Goal: Task Accomplishment & Management: Use online tool/utility

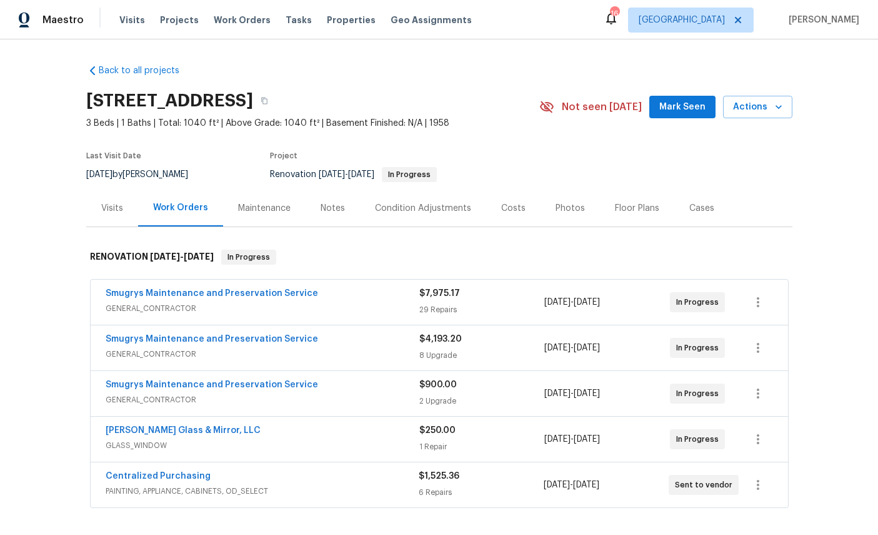
click at [278, 3] on div "Maestro Visits Projects Work Orders Tasks Properties Geo Assignments 16 [GEOGRA…" at bounding box center [439, 19] width 878 height 39
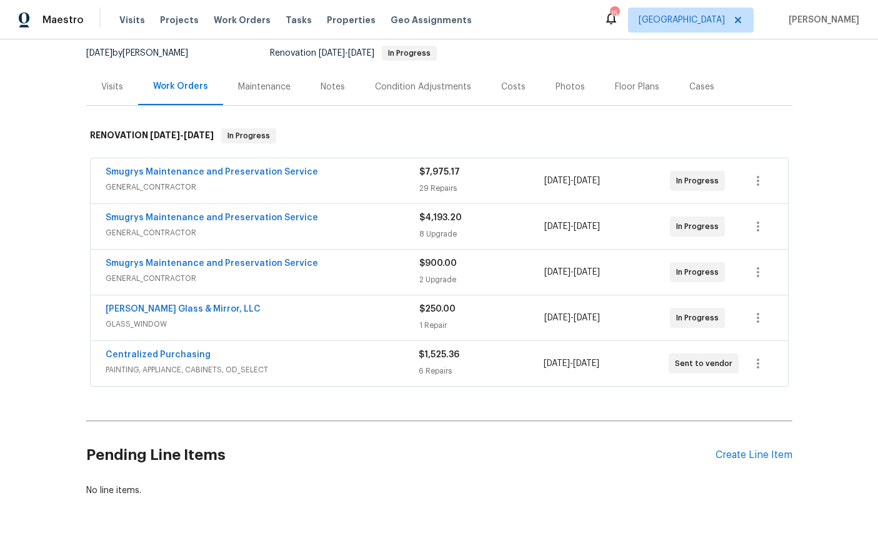
scroll to position [121, 0]
click at [764, 459] on div "Create Line Item" at bounding box center [754, 455] width 77 height 12
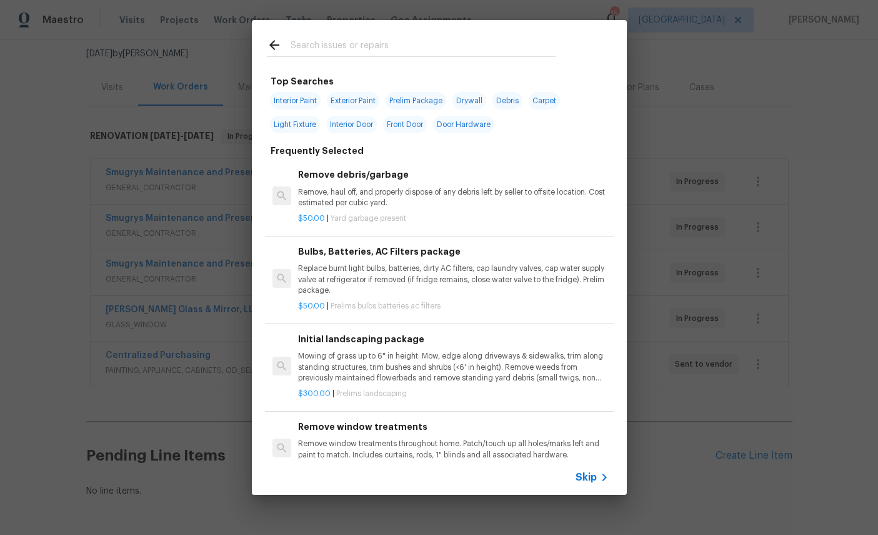
click at [392, 47] on input "text" at bounding box center [423, 47] width 265 height 19
type input "Hvac"
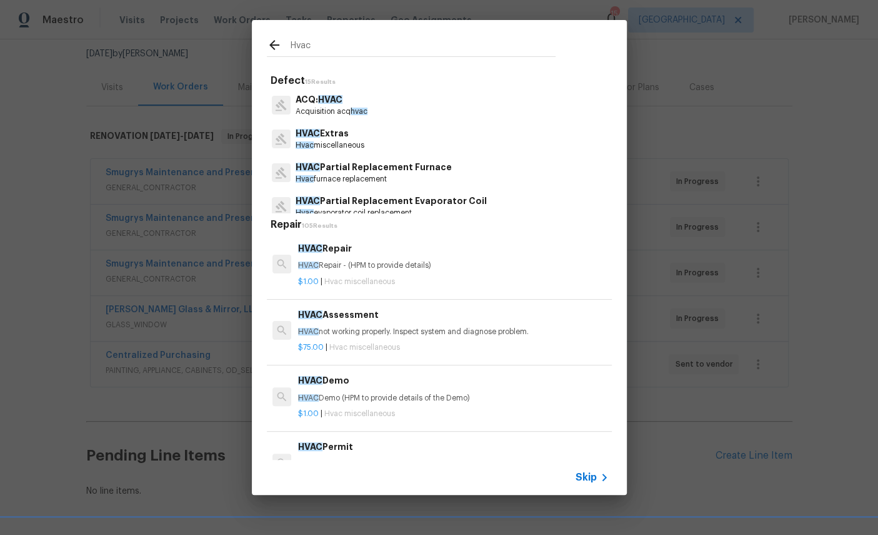
click at [316, 136] on span "HVAC" at bounding box center [308, 133] width 24 height 9
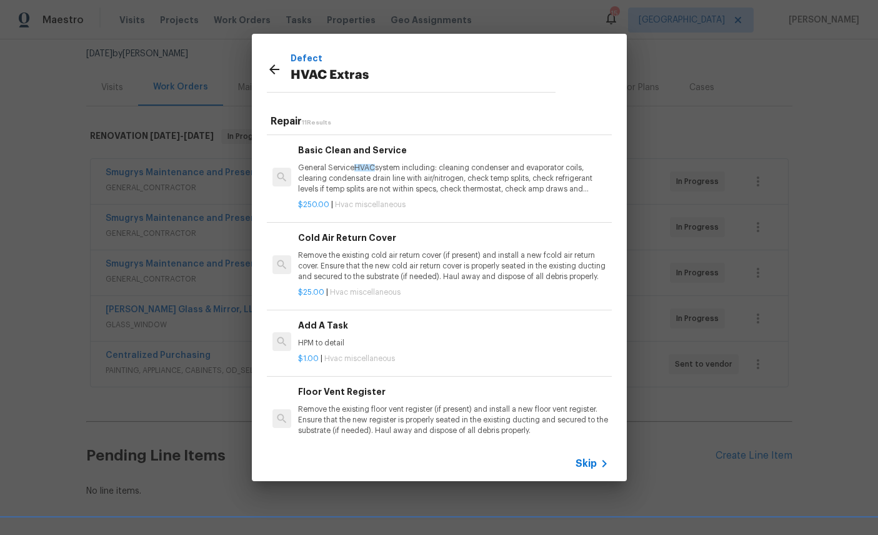
scroll to position [325, 0]
click at [423, 180] on p "General Service HVAC system including: cleaning condenser and evaporator coils,…" at bounding box center [453, 179] width 310 height 32
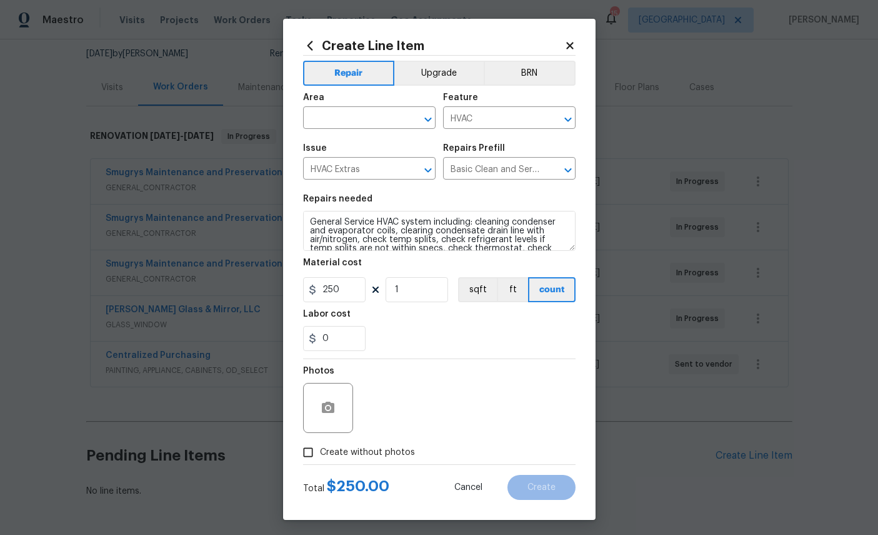
click at [341, 118] on input "text" at bounding box center [352, 118] width 98 height 19
click at [351, 138] on li "HVAC" at bounding box center [369, 148] width 133 height 21
type input "HVAC"
click at [326, 410] on icon "button" at bounding box center [328, 406] width 13 height 11
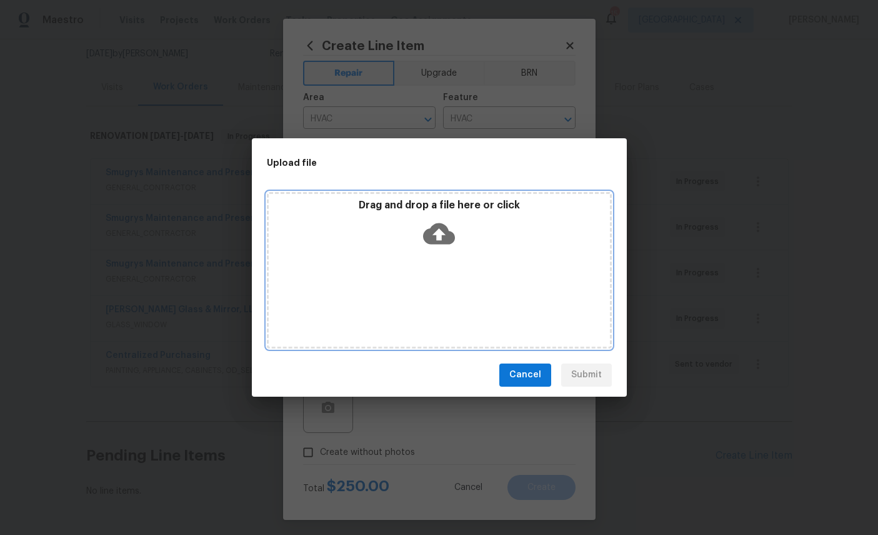
click at [428, 234] on icon at bounding box center [439, 233] width 32 height 21
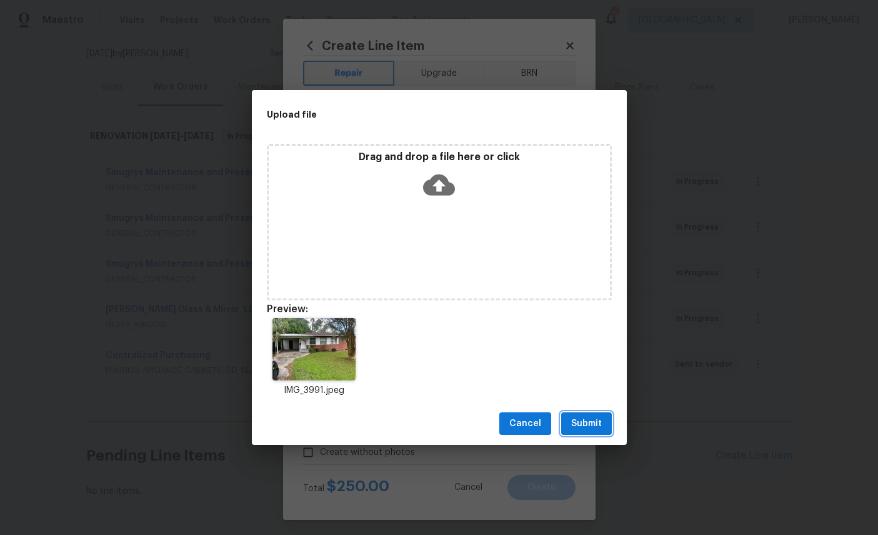
click at [590, 426] on span "Submit" at bounding box center [586, 424] width 31 height 16
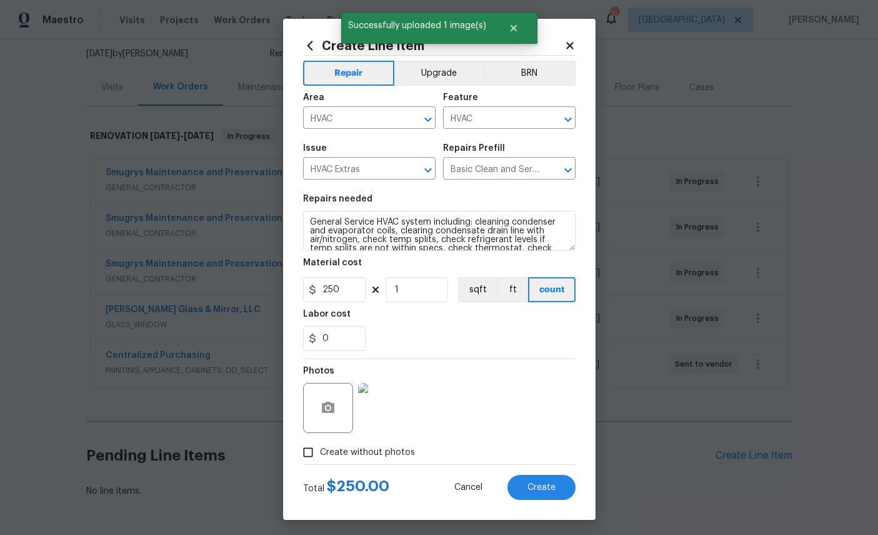
click at [567, 484] on button "Create" at bounding box center [542, 486] width 68 height 25
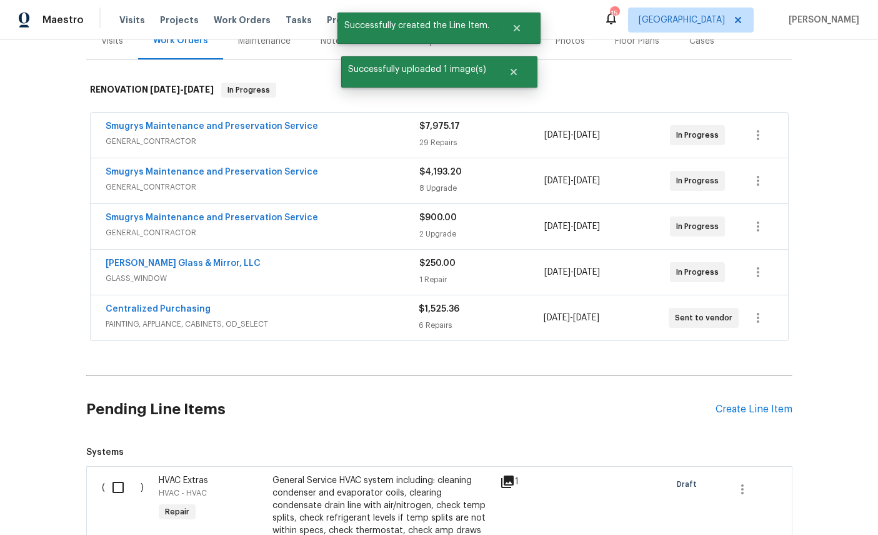
scroll to position [291, 0]
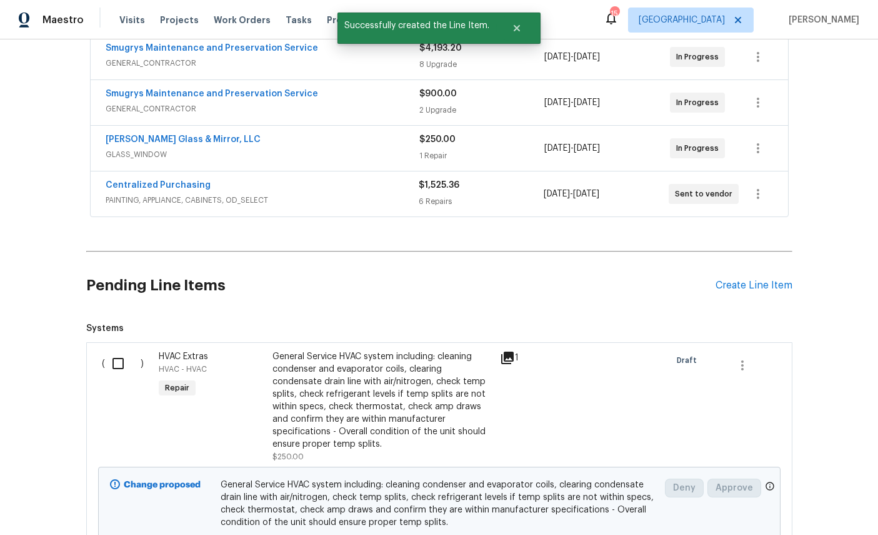
click at [112, 360] on input "checkbox" at bounding box center [123, 363] width 36 height 26
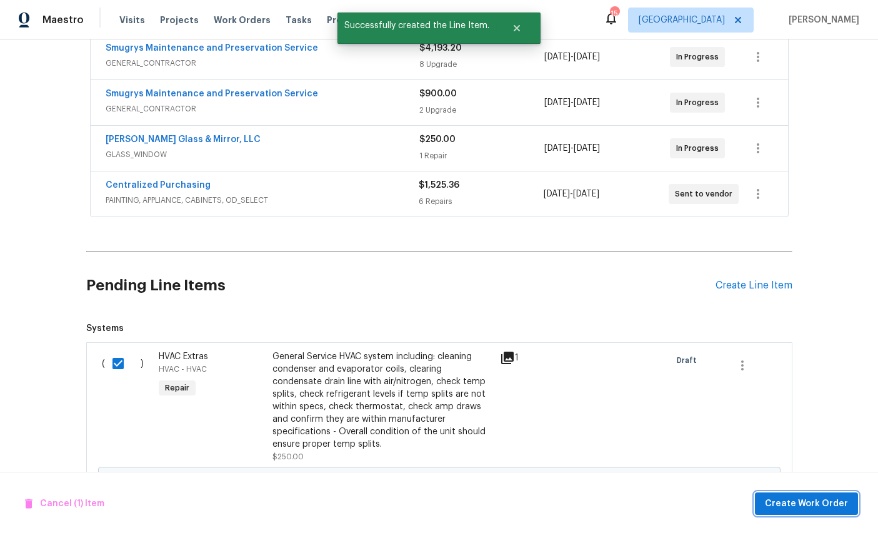
click at [814, 496] on span "Create Work Order" at bounding box center [806, 504] width 83 height 16
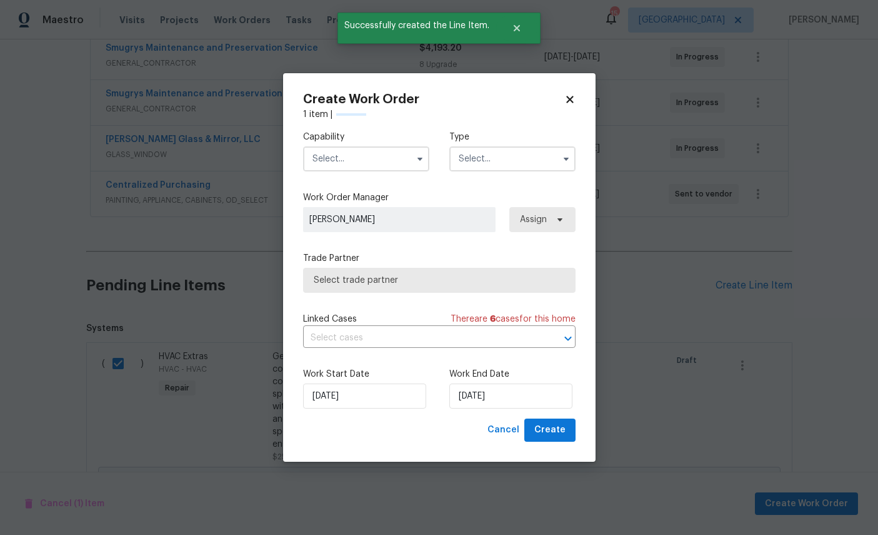
checkbox input "false"
click at [359, 162] on input "text" at bounding box center [366, 158] width 126 height 25
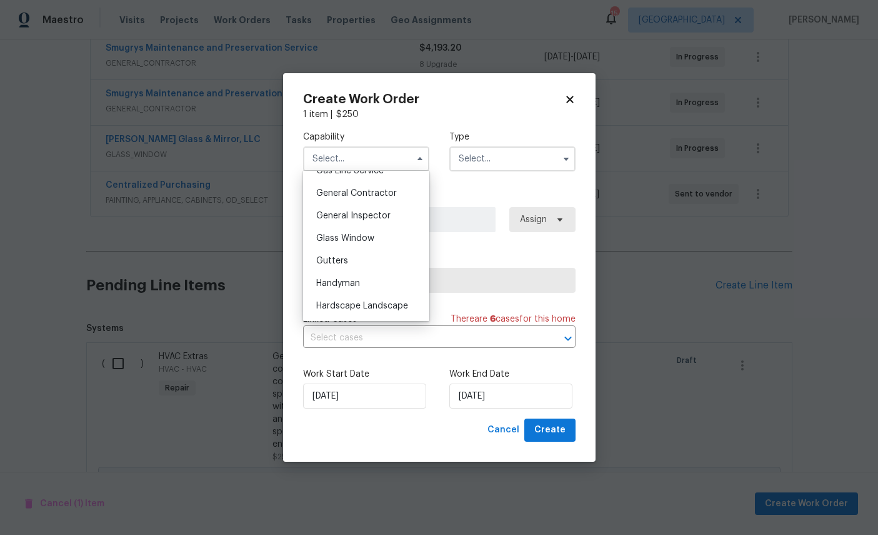
scroll to position [586, 0]
click at [376, 201] on span "General Contractor" at bounding box center [356, 197] width 81 height 9
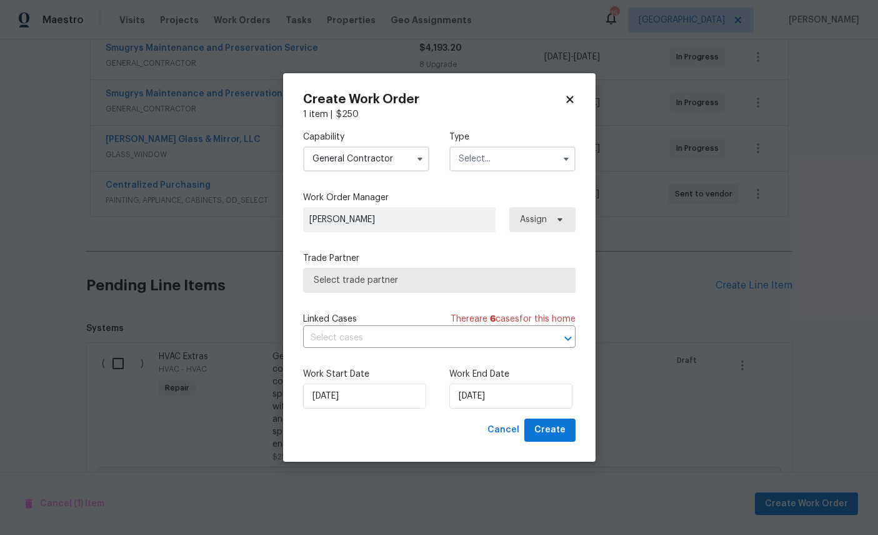
type input "General Contractor"
click at [505, 152] on input "text" at bounding box center [512, 158] width 126 height 25
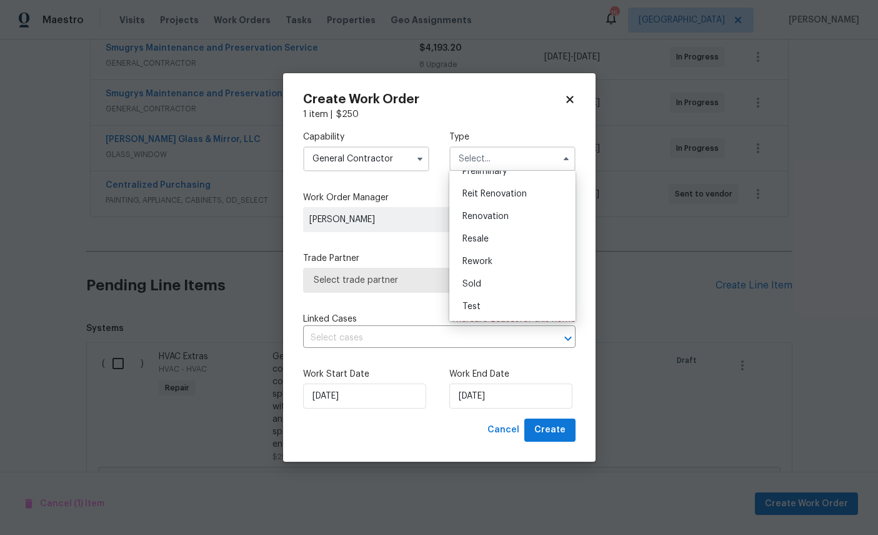
scroll to position [296, 0]
click at [503, 212] on span "Renovation" at bounding box center [486, 216] width 46 height 9
type input "Renovation"
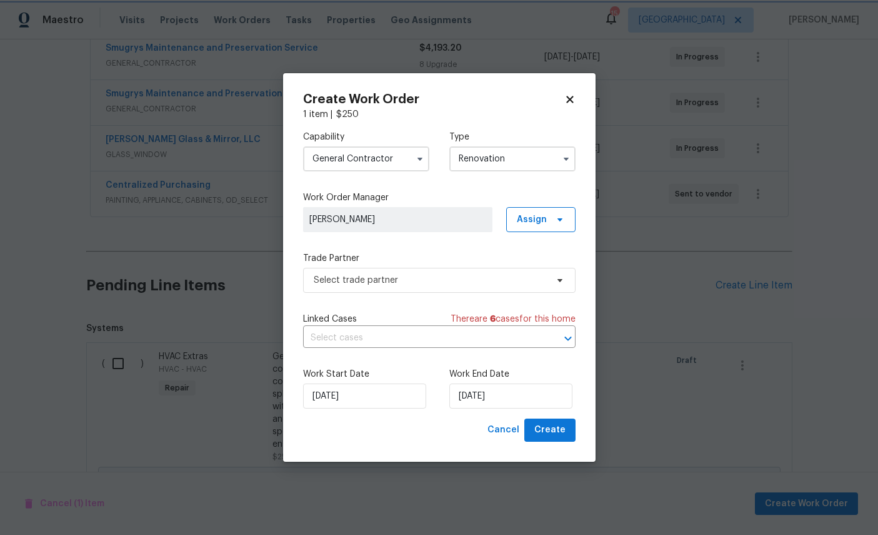
scroll to position [0, 0]
click at [421, 279] on span "Select trade partner" at bounding box center [430, 280] width 233 height 13
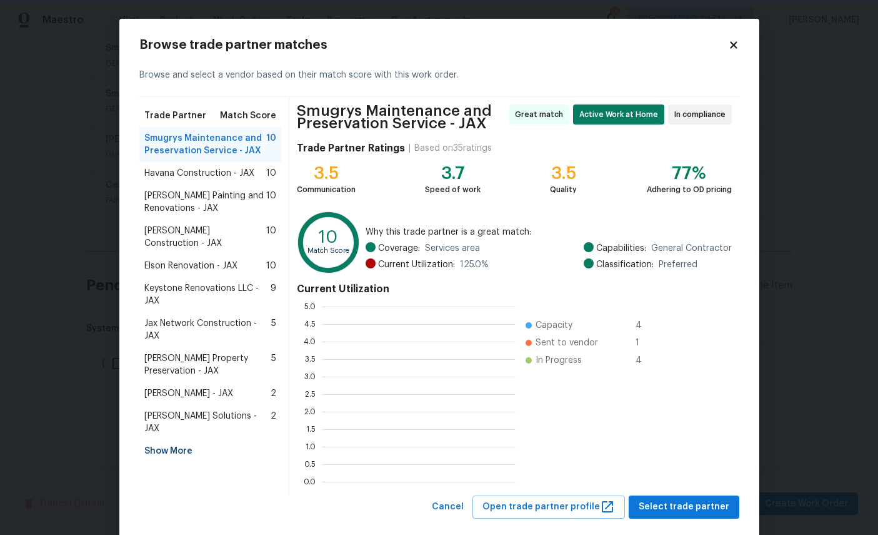
scroll to position [175, 194]
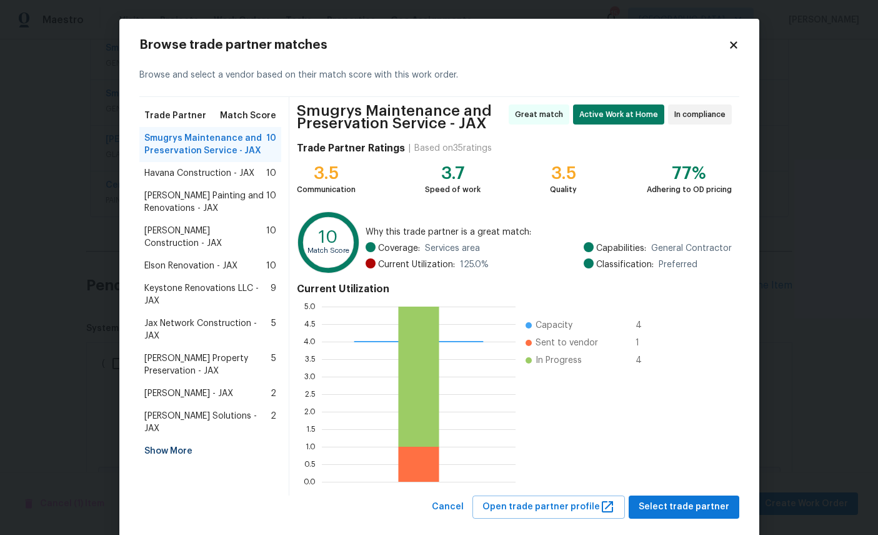
click at [739, 44] on icon at bounding box center [733, 44] width 11 height 11
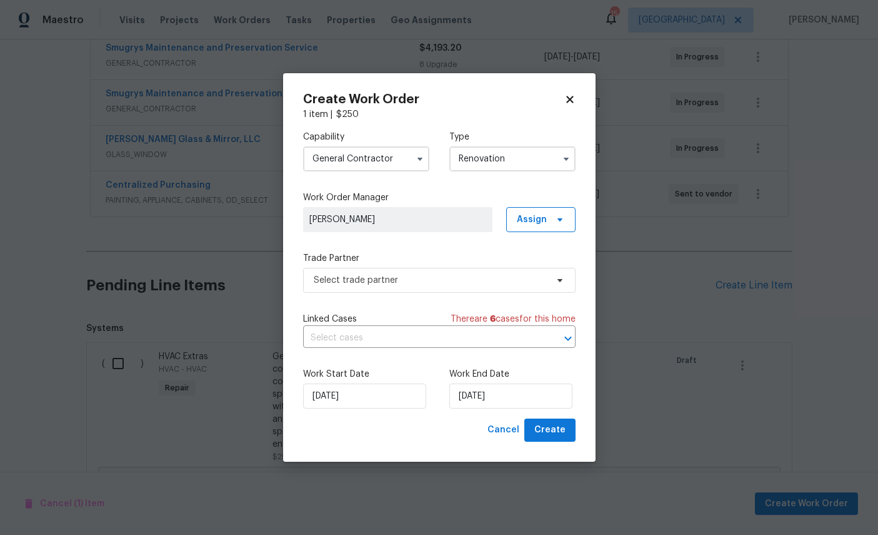
click at [359, 154] on input "General Contractor" at bounding box center [366, 158] width 126 height 25
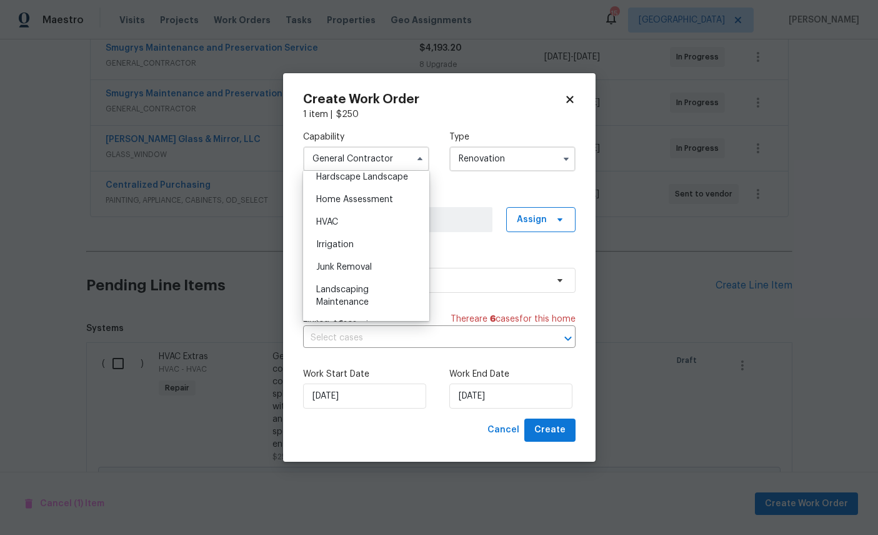
scroll to position [724, 0]
click at [366, 228] on div "HVAC" at bounding box center [366, 216] width 120 height 23
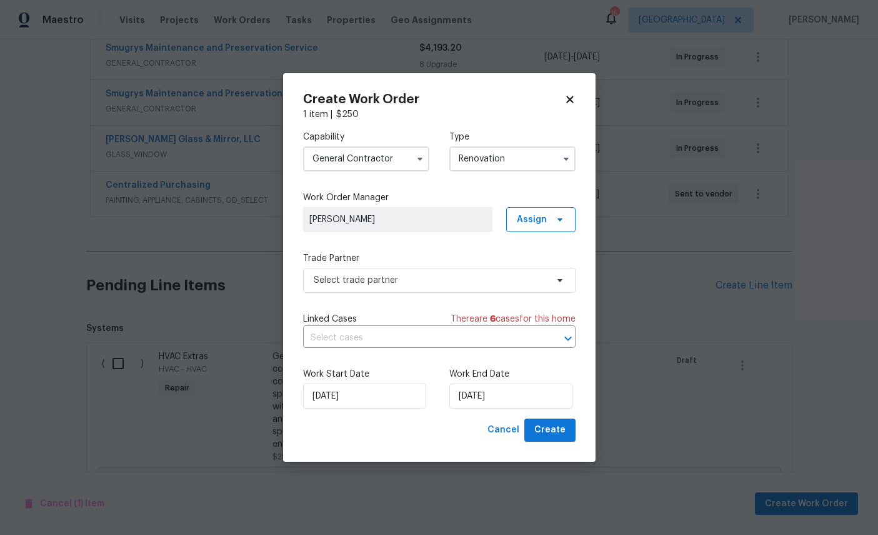
type input "HVAC"
click at [445, 284] on span "Select trade partner" at bounding box center [430, 280] width 233 height 13
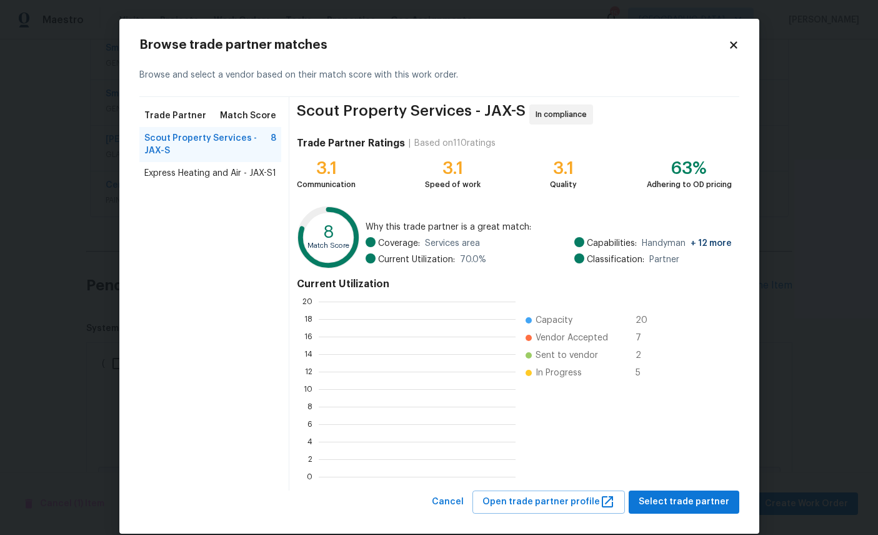
scroll to position [1, 1]
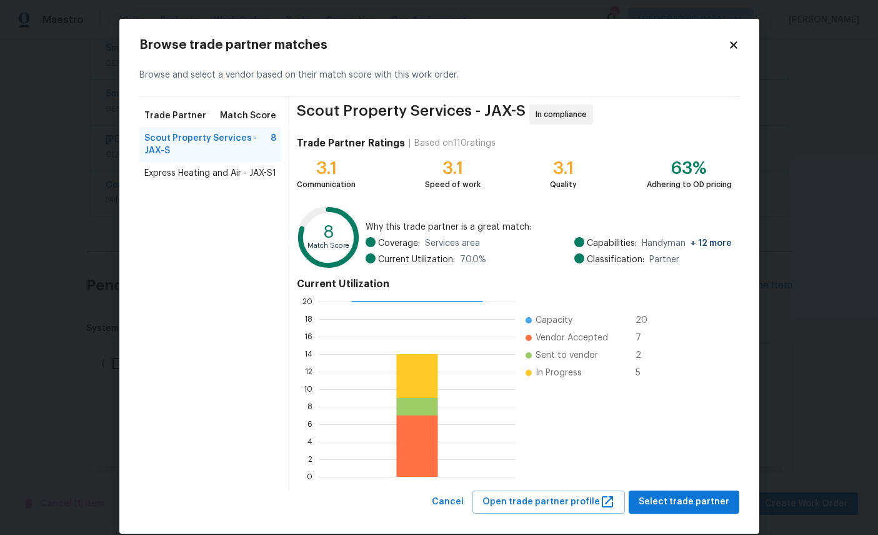
click at [208, 179] on span "Express Heating and Air - JAX-S" at bounding box center [208, 173] width 128 height 13
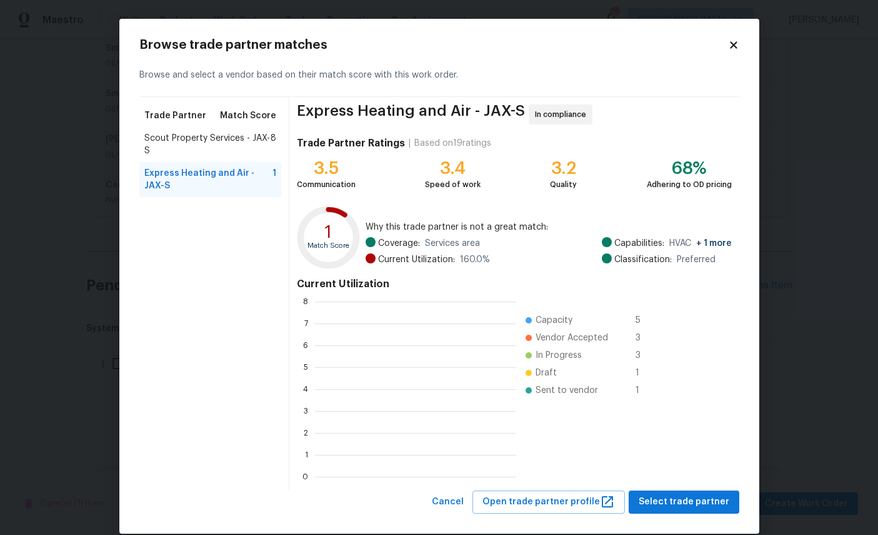
scroll to position [175, 201]
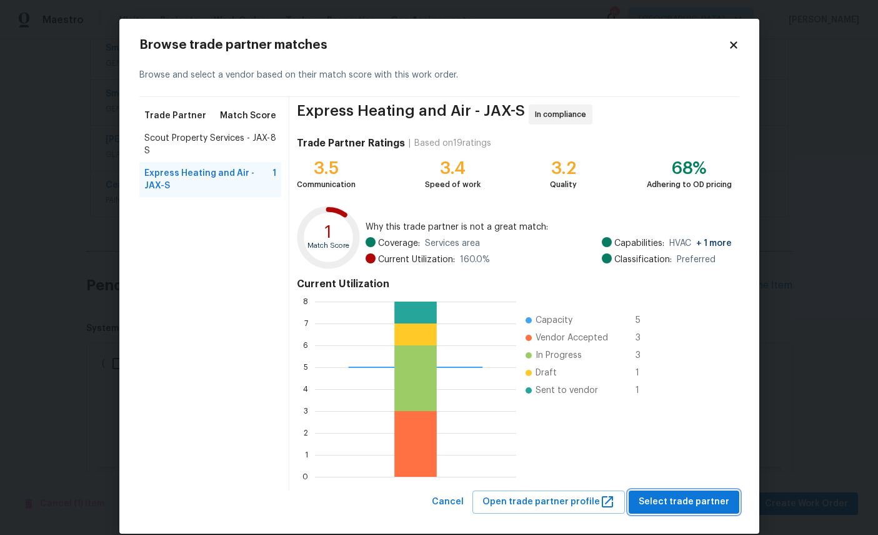
click at [691, 501] on span "Select trade partner" at bounding box center [684, 502] width 91 height 16
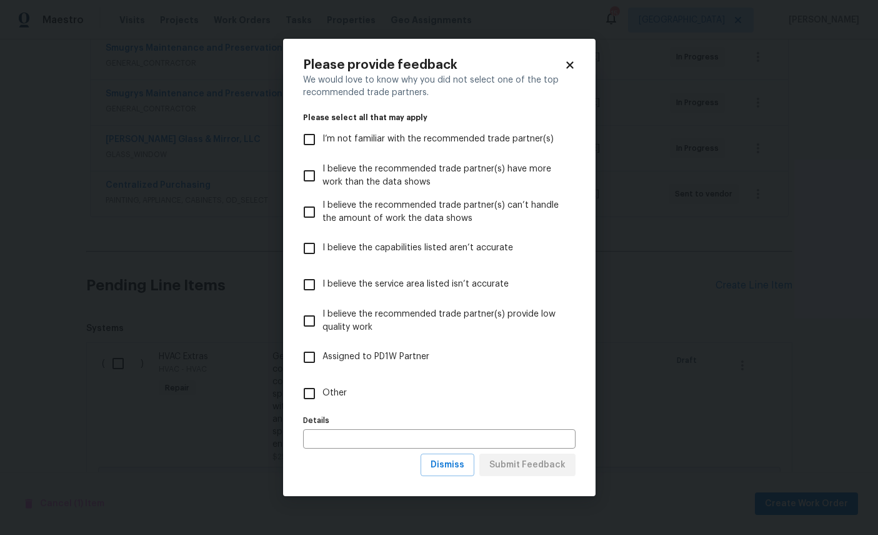
click at [416, 394] on label "Other" at bounding box center [430, 393] width 269 height 36
click at [323, 394] on input "Other" at bounding box center [309, 393] width 26 height 26
checkbox input "true"
click at [547, 476] on button "Submit Feedback" at bounding box center [527, 464] width 96 height 23
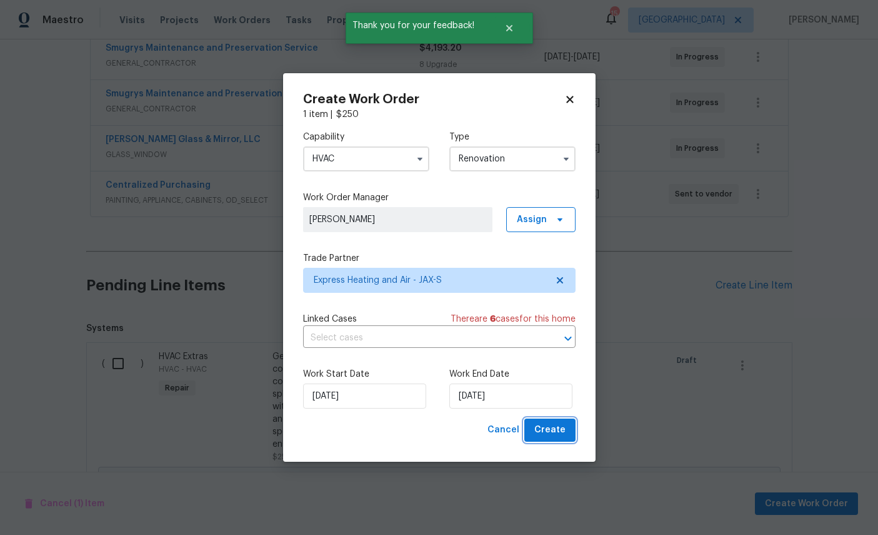
click at [557, 434] on span "Create" at bounding box center [550, 430] width 31 height 16
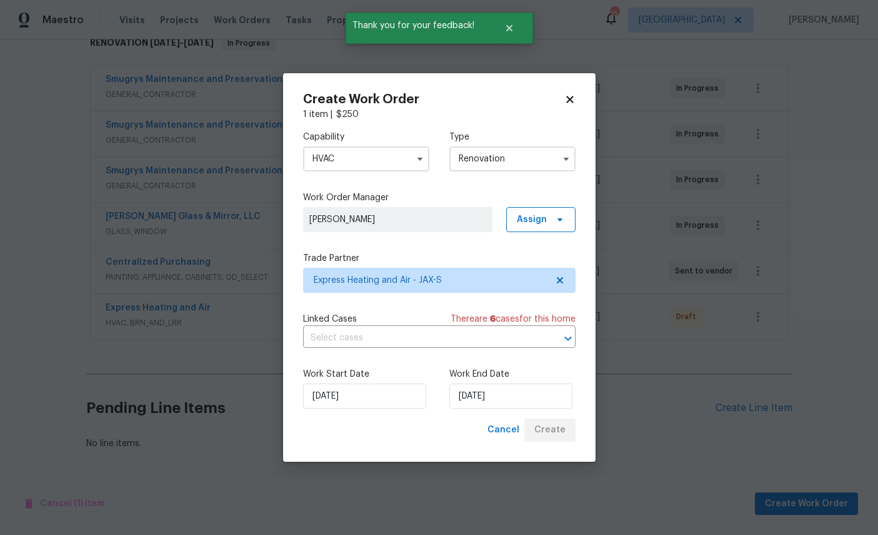
scroll to position [166, 0]
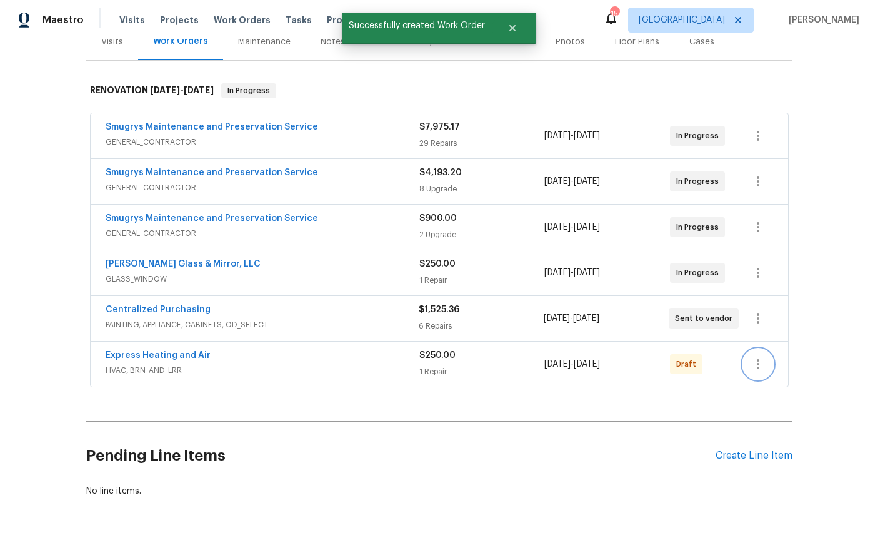
click at [760, 370] on icon "button" at bounding box center [758, 363] width 15 height 15
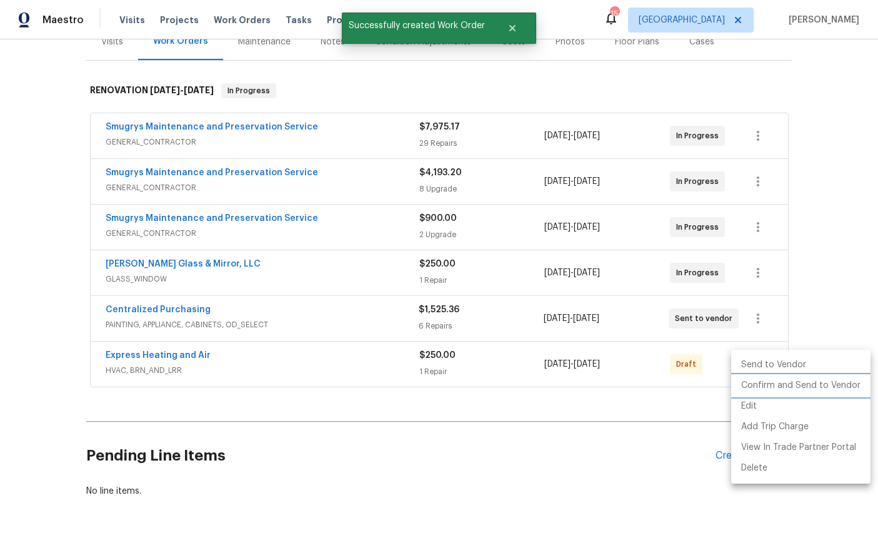
click at [791, 383] on li "Confirm and Send to Vendor" at bounding box center [800, 385] width 139 height 21
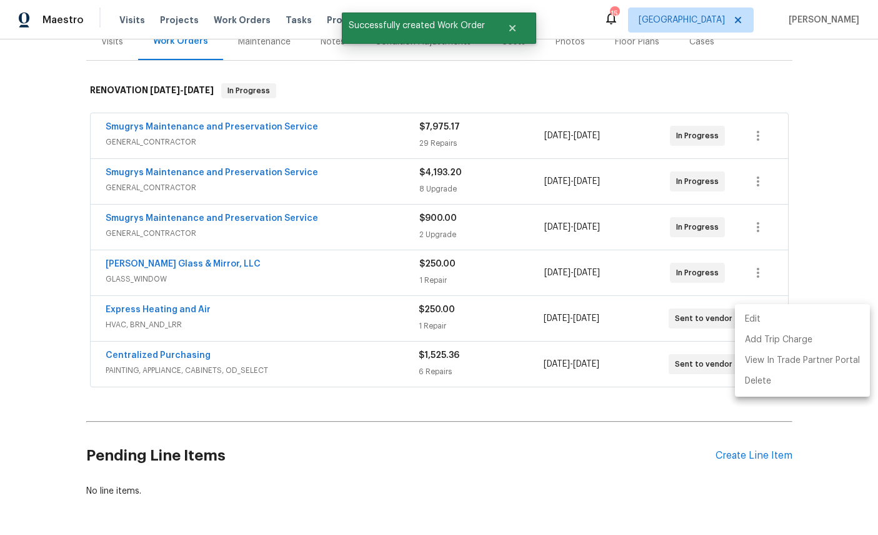
click at [841, 221] on div at bounding box center [439, 267] width 878 height 535
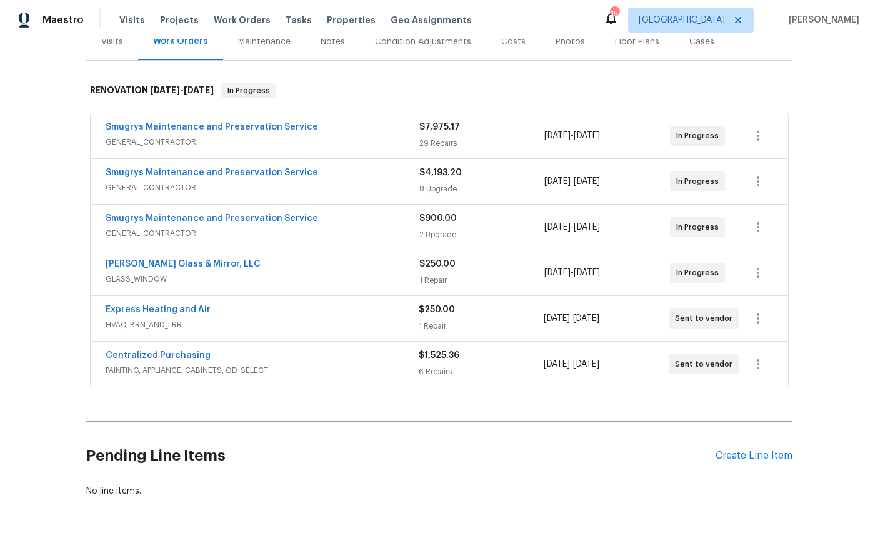
click at [138, 313] on link "Express Heating and Air" at bounding box center [158, 309] width 105 height 9
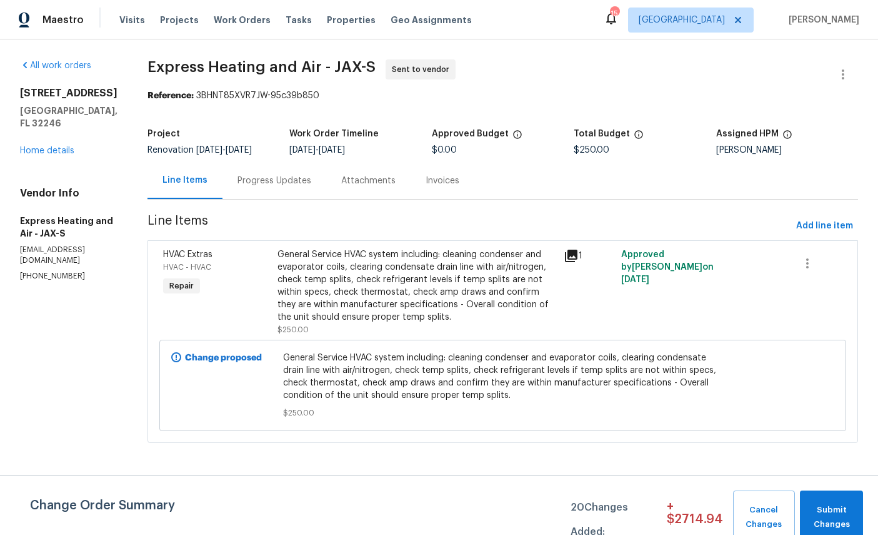
click at [294, 198] on div "Progress Updates" at bounding box center [275, 180] width 104 height 37
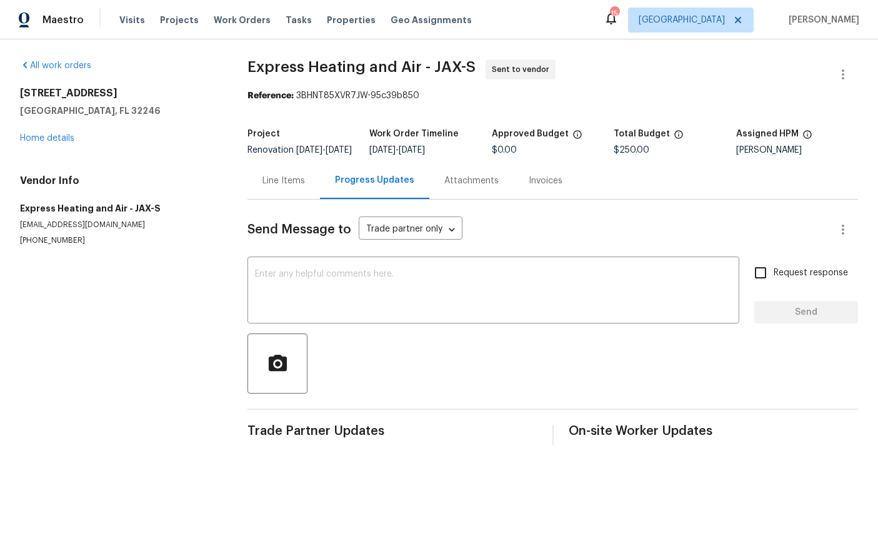
click at [326, 292] on textarea at bounding box center [493, 291] width 477 height 44
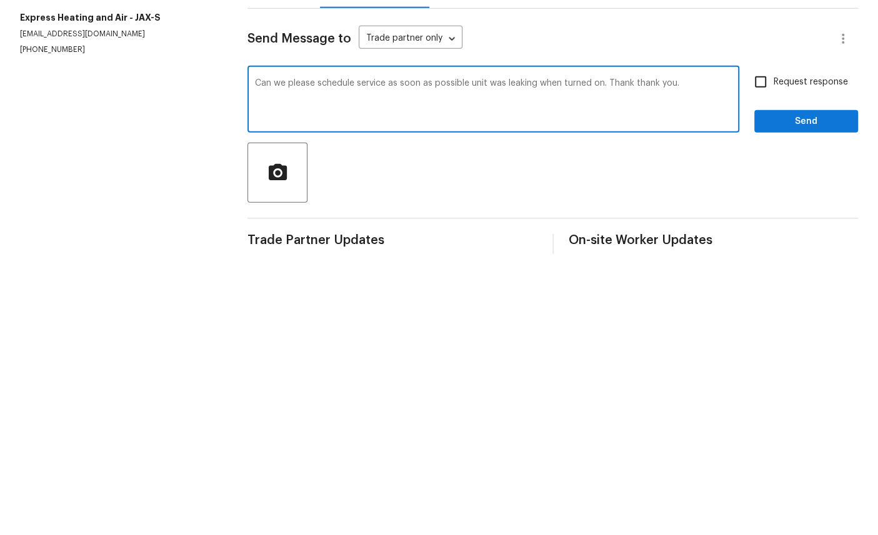
type textarea "Can we please schedule service as soon as possible unit was leaking when turned…"
click at [768, 259] on input "Request response" at bounding box center [761, 272] width 26 height 26
checkbox input "true"
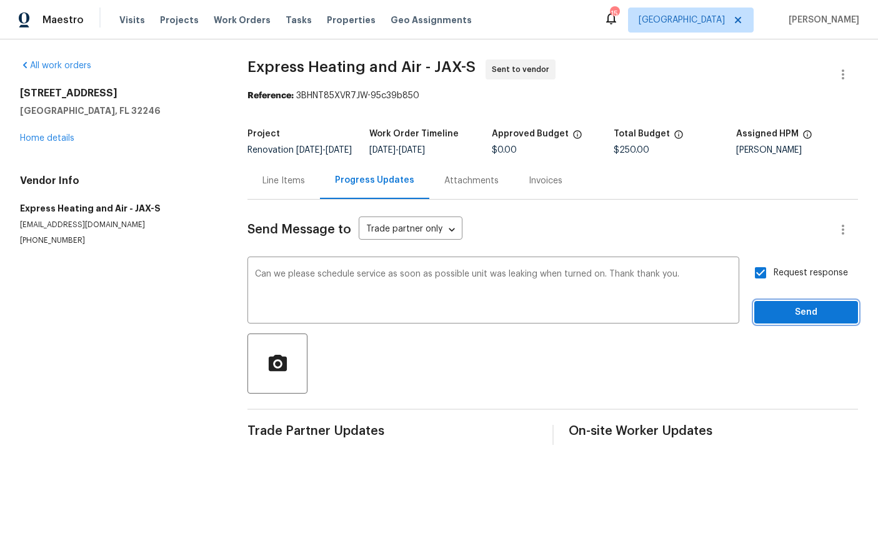
click at [809, 314] on span "Send" at bounding box center [807, 312] width 84 height 16
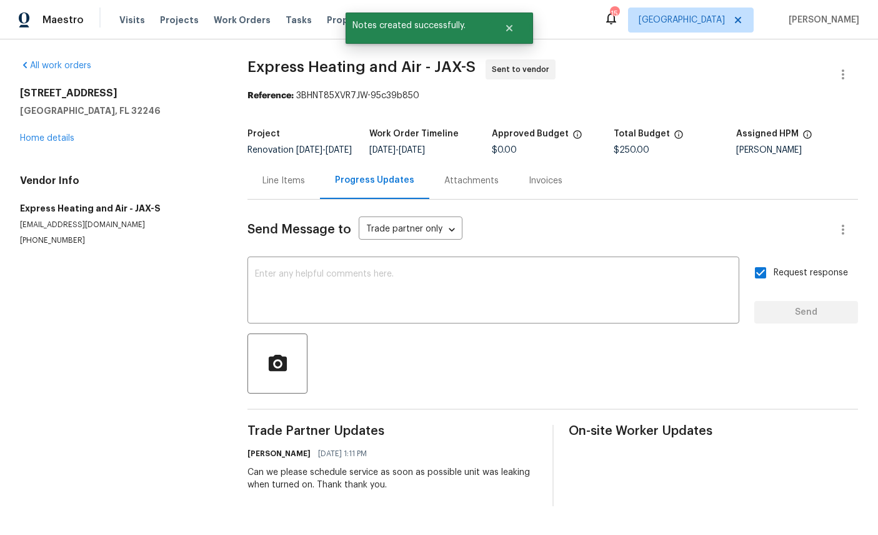
click at [34, 143] on link "Home details" at bounding box center [47, 138] width 54 height 9
